Goal: Task Accomplishment & Management: Use online tool/utility

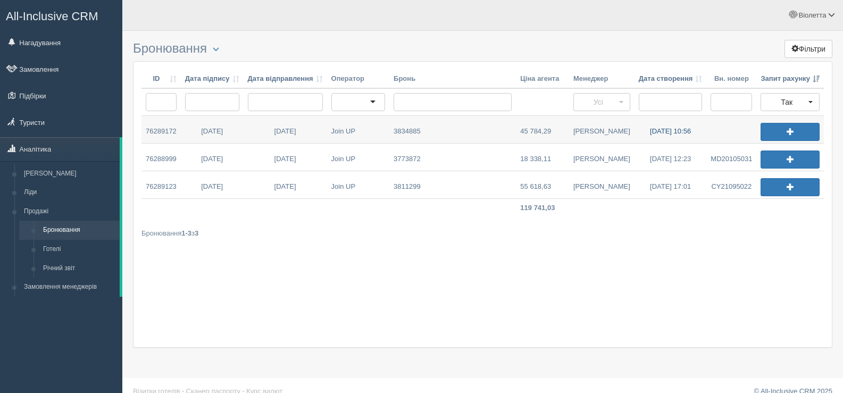
click at [657, 132] on link "29.08.2025 10:56" at bounding box center [671, 129] width 72 height 27
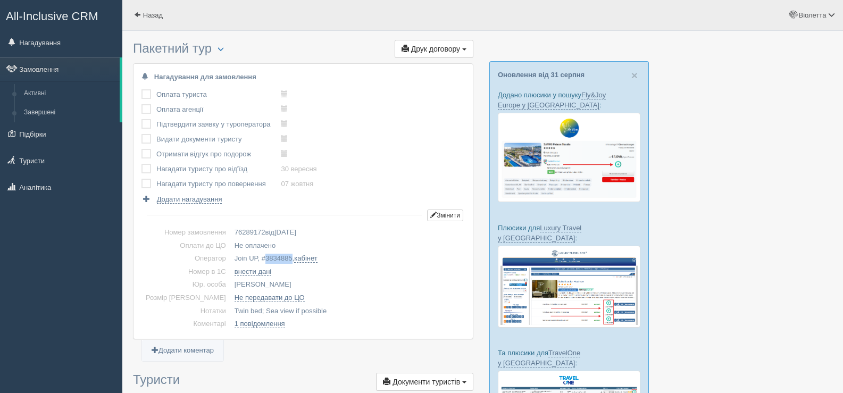
drag, startPoint x: 274, startPoint y: 259, endPoint x: 246, endPoint y: 257, distance: 27.7
click at [246, 257] on td "Join UP, # 3834885 , кабінет" at bounding box center [347, 258] width 235 height 13
copy span "3834885"
click at [224, 47] on span "button" at bounding box center [221, 49] width 6 height 6
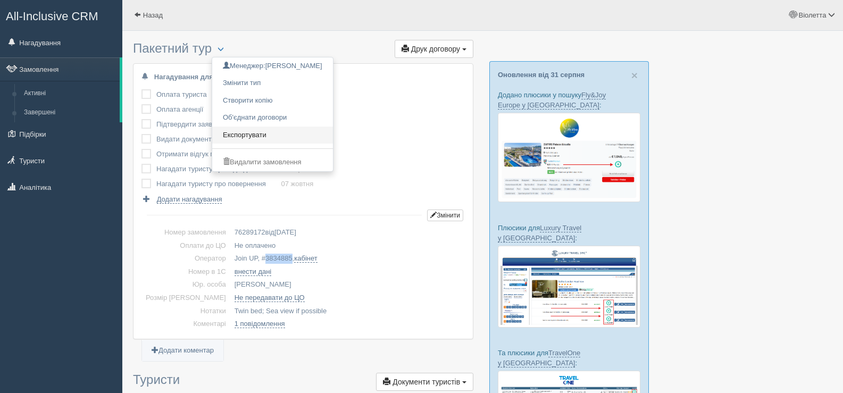
click at [254, 136] on link "Експортувати" at bounding box center [272, 136] width 121 height 18
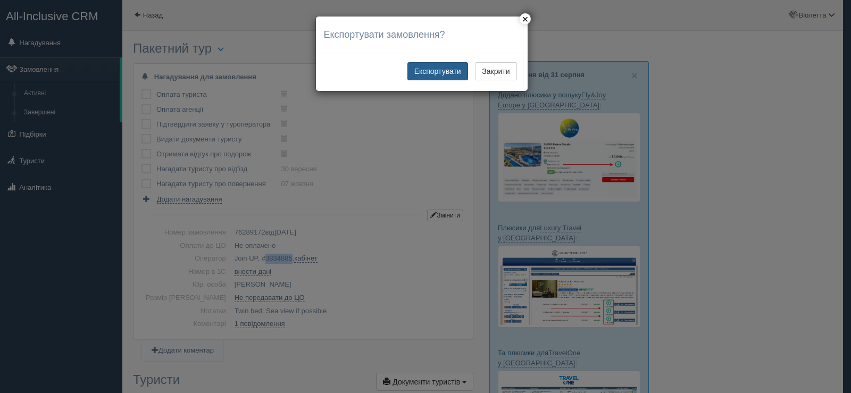
click at [439, 72] on button "Експортувати" at bounding box center [438, 71] width 61 height 18
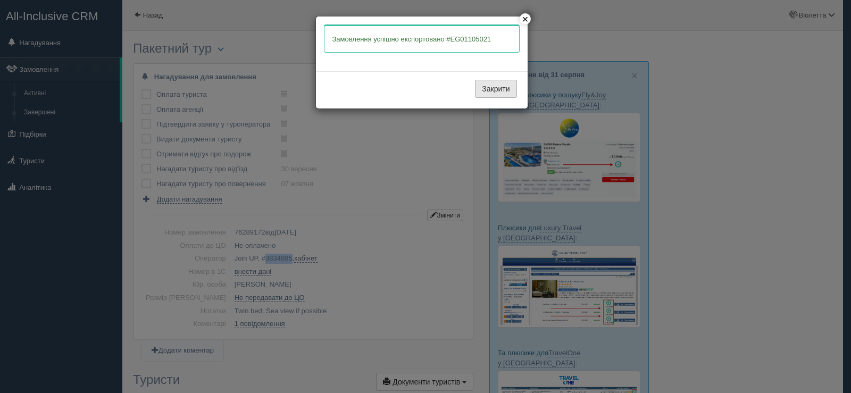
click at [481, 86] on button "Закрити" at bounding box center [496, 89] width 42 height 18
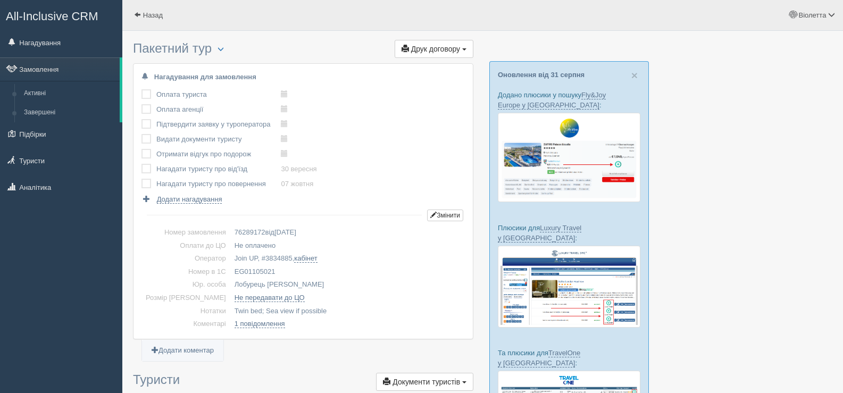
drag, startPoint x: 259, startPoint y: 270, endPoint x: 218, endPoint y: 269, distance: 41.0
click at [230, 269] on td "EG01105021" at bounding box center [347, 272] width 235 height 13
copy td "EG01105021"
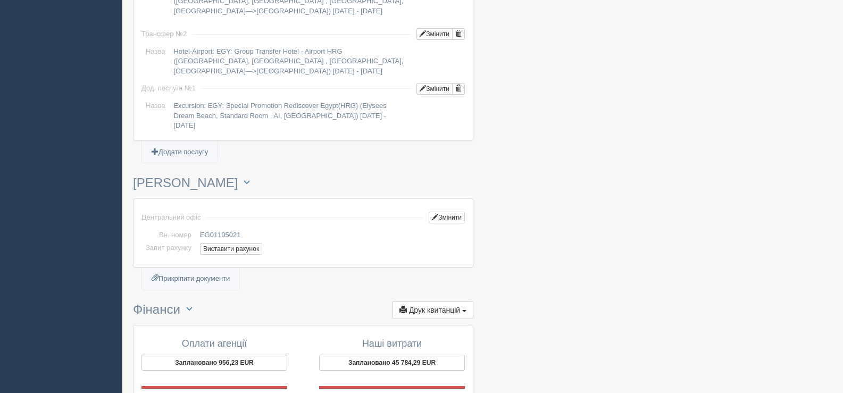
scroll to position [1011, 0]
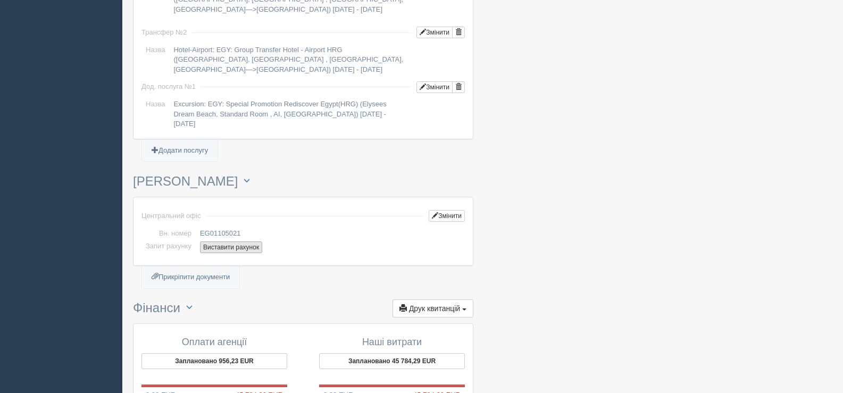
click at [236, 242] on button "Виставити рахунок" at bounding box center [231, 248] width 62 height 12
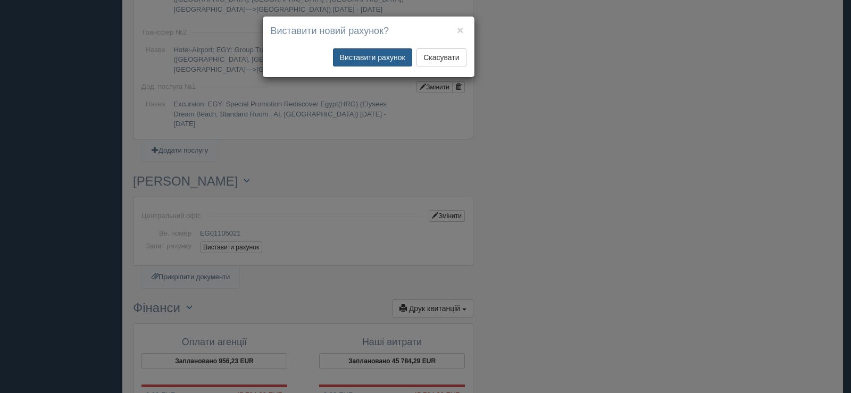
click at [361, 56] on button "Виставити рахунок" at bounding box center [372, 57] width 79 height 18
click at [459, 25] on button "×" at bounding box center [460, 29] width 6 height 11
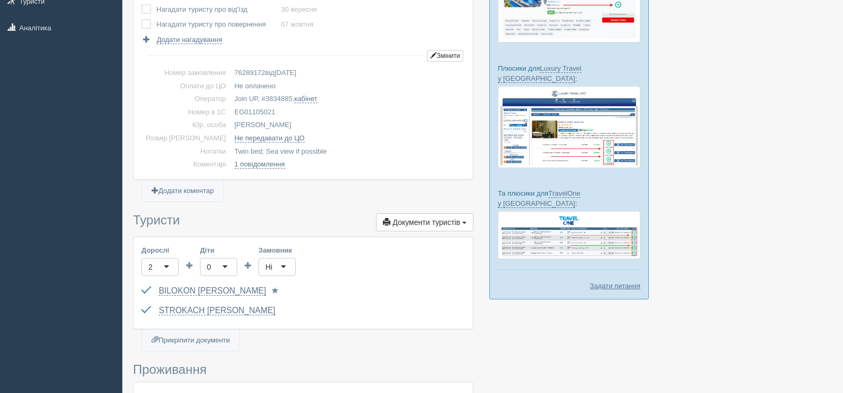
scroll to position [0, 0]
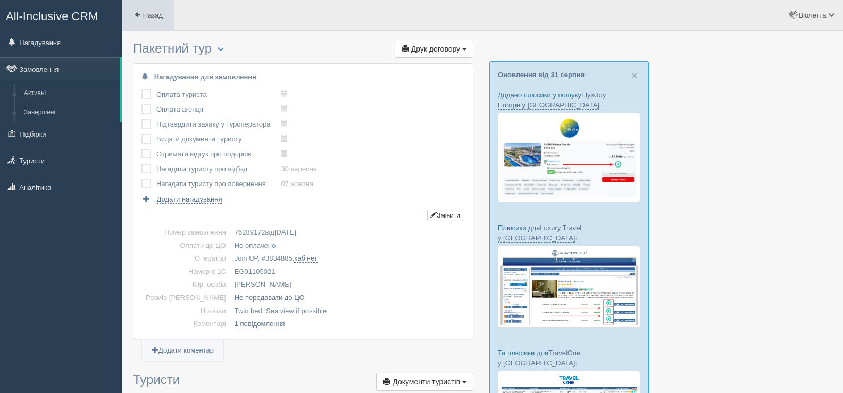
click at [139, 16] on span at bounding box center [137, 14] width 7 height 7
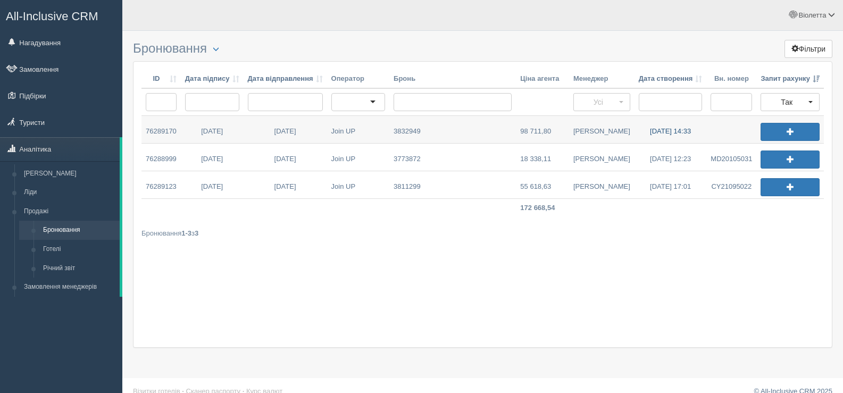
click at [668, 129] on link "[DATE] 14:33" at bounding box center [671, 129] width 72 height 27
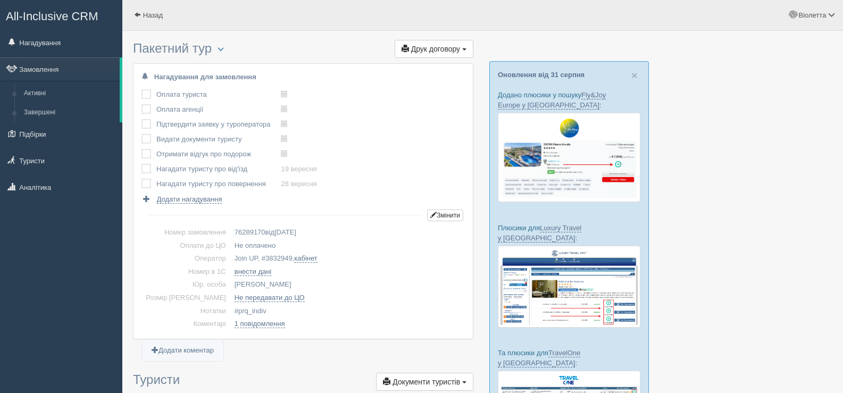
drag, startPoint x: 274, startPoint y: 258, endPoint x: 245, endPoint y: 259, distance: 29.3
click at [245, 259] on td "Join UP, # 3832949 , кабінет" at bounding box center [347, 258] width 235 height 13
copy td "# 3832949"
click at [224, 46] on span "button" at bounding box center [221, 49] width 6 height 6
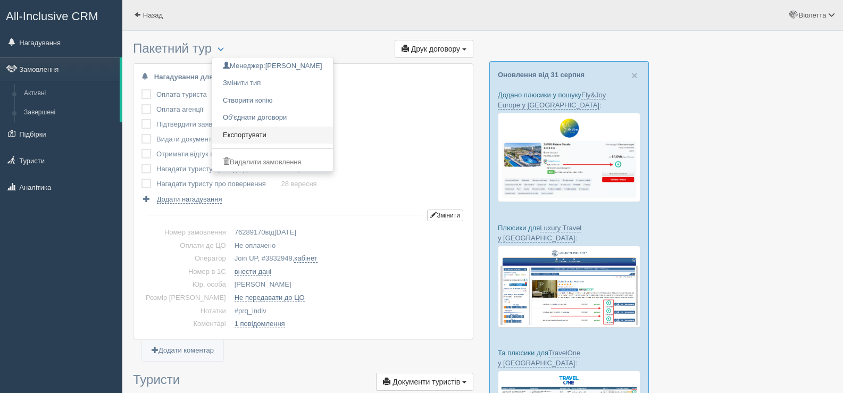
click at [261, 132] on link "Експортувати" at bounding box center [272, 136] width 121 height 18
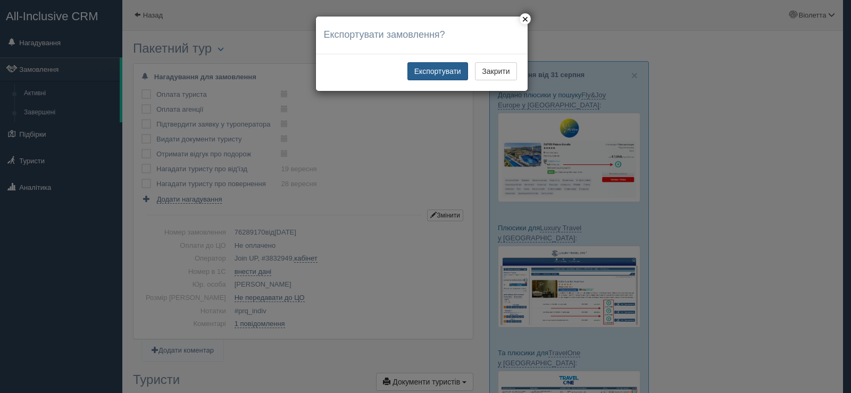
click at [425, 74] on button "Експортувати" at bounding box center [438, 71] width 61 height 18
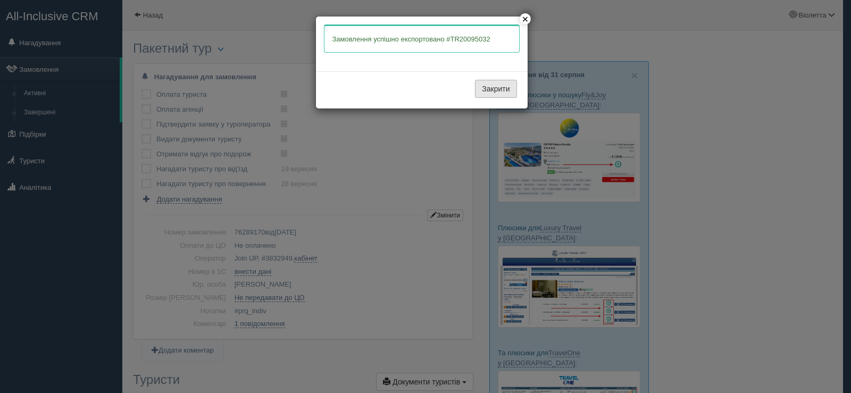
click at [483, 92] on button "Закрити" at bounding box center [496, 89] width 42 height 18
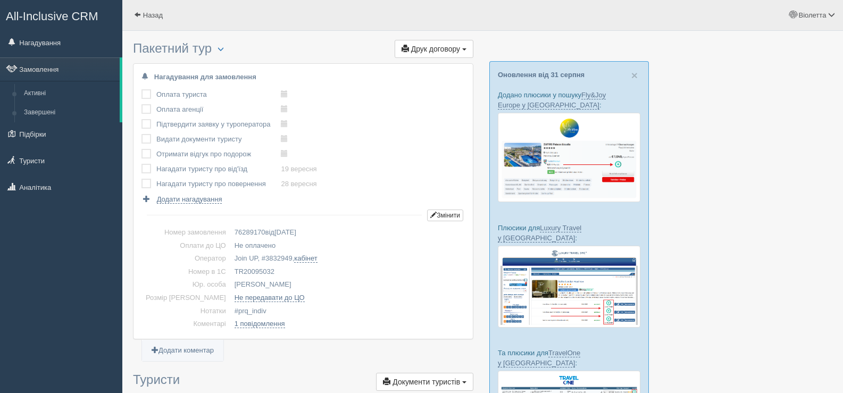
drag, startPoint x: 256, startPoint y: 270, endPoint x: 216, endPoint y: 269, distance: 41.0
click at [230, 269] on td "TR20095032" at bounding box center [347, 272] width 235 height 13
copy td "TR20095032"
click at [135, 16] on span at bounding box center [137, 14] width 7 height 7
